Goal: Information Seeking & Learning: Learn about a topic

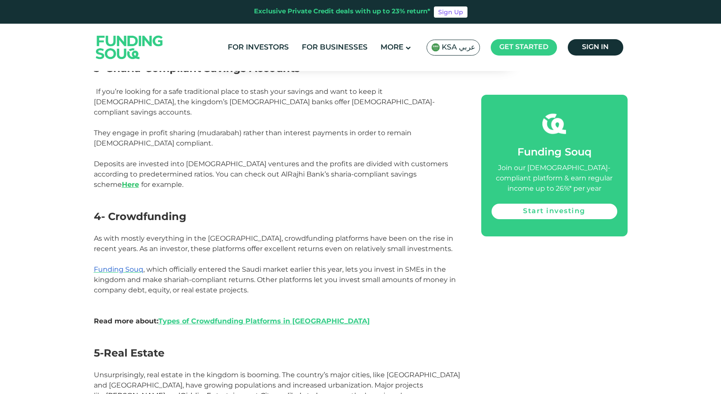
scroll to position [1076, 0]
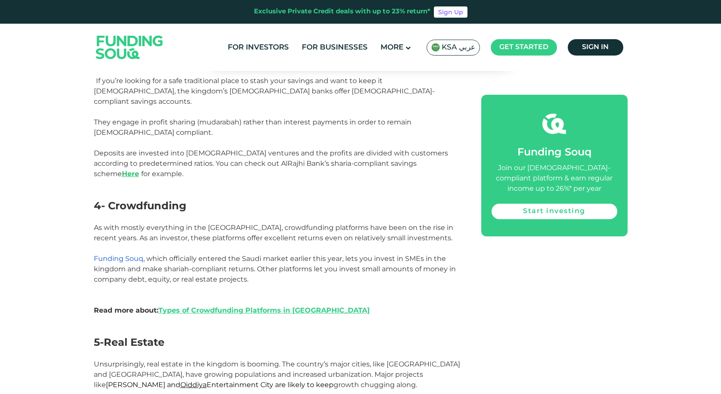
click at [114, 254] on span "Funding Souq" at bounding box center [118, 258] width 49 height 8
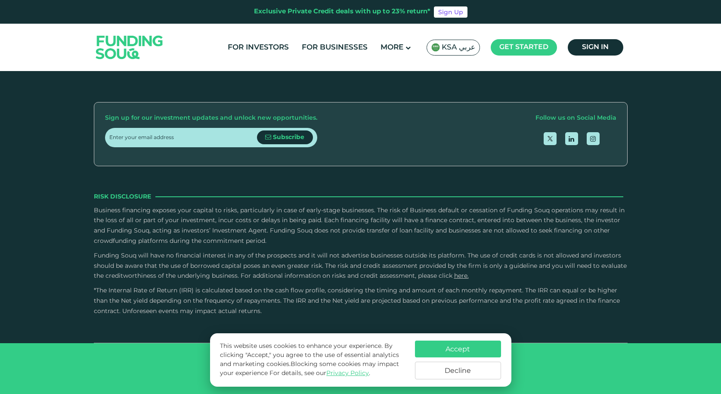
scroll to position [1334, 0]
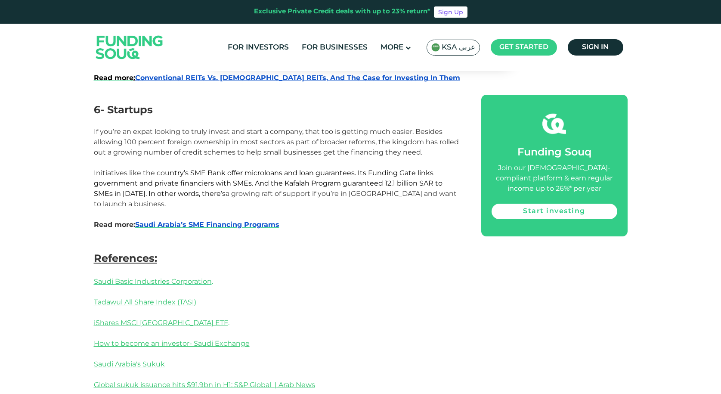
scroll to position [1591, 0]
